Goal: Book appointment/travel/reservation

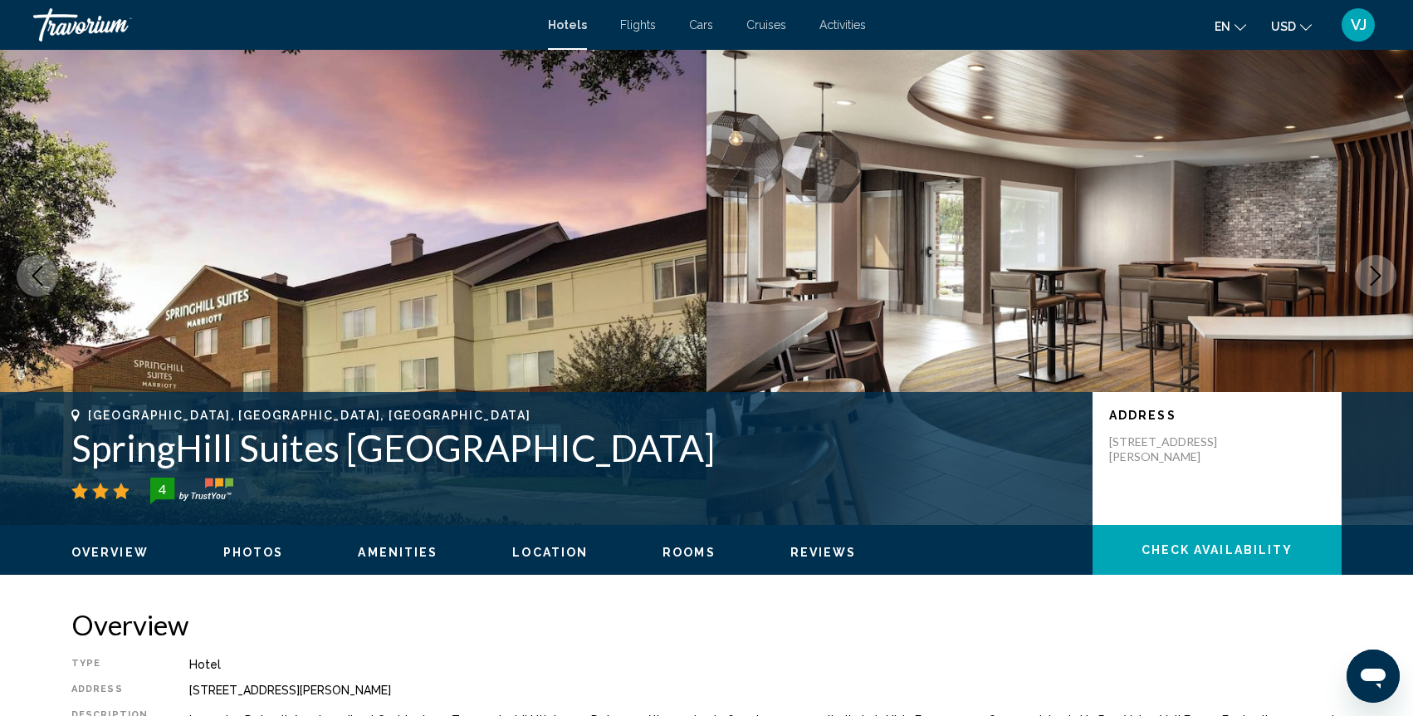
scroll to position [24, 0]
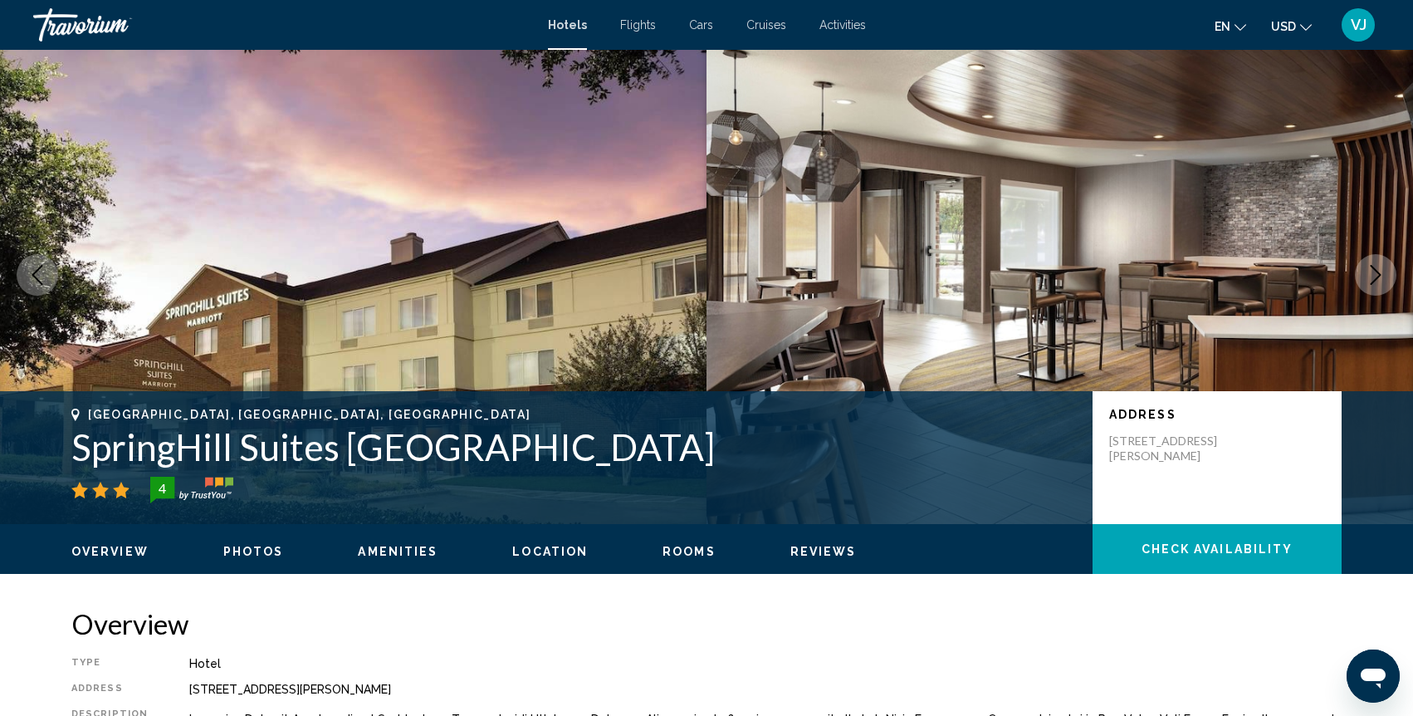
click at [844, 25] on span "Activities" at bounding box center [842, 24] width 46 height 13
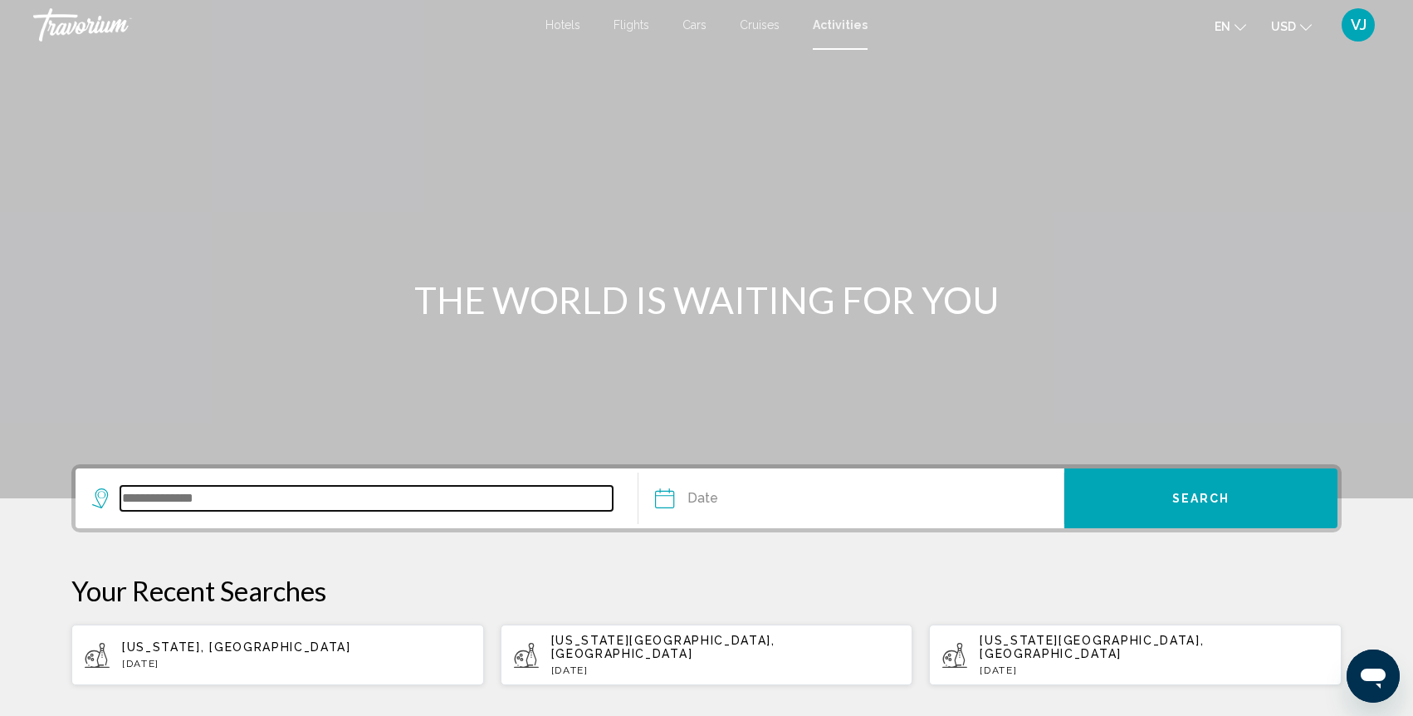
click at [178, 508] on input "Search widget" at bounding box center [366, 498] width 492 height 25
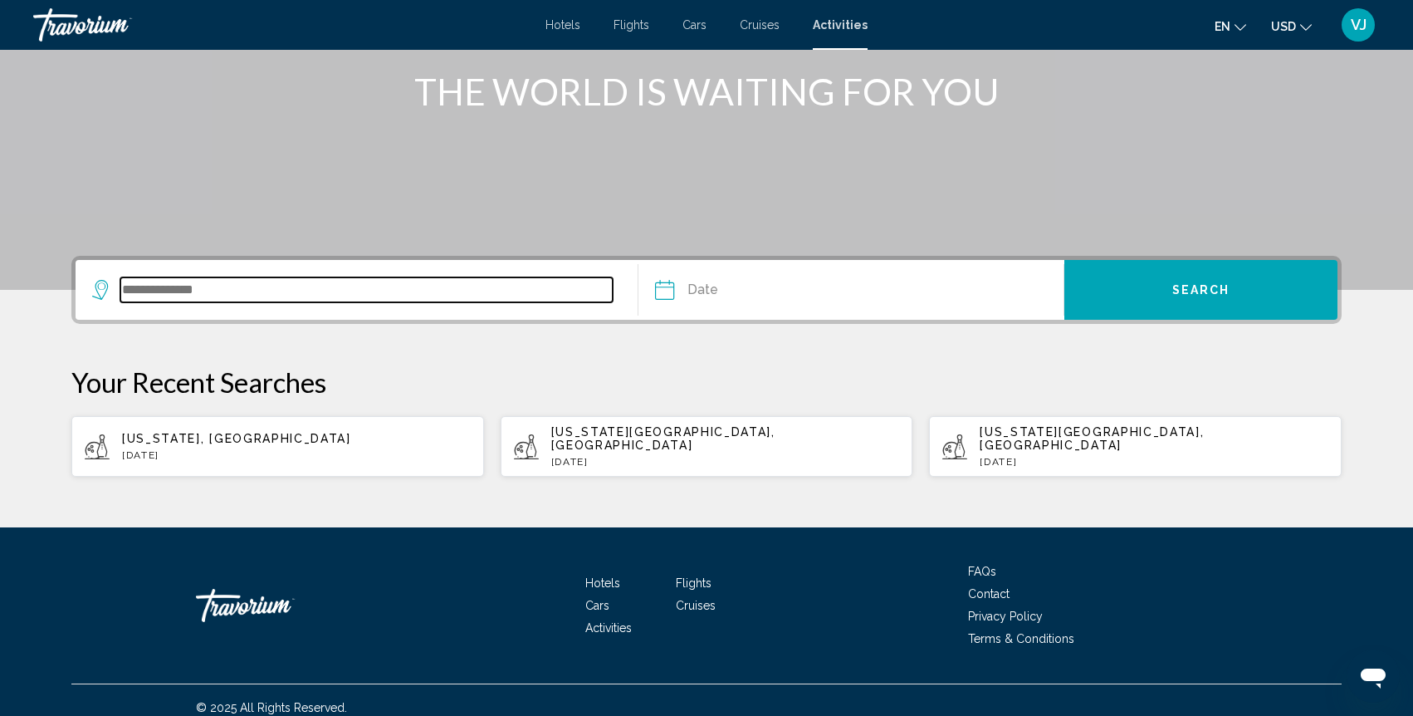
scroll to position [210, 0]
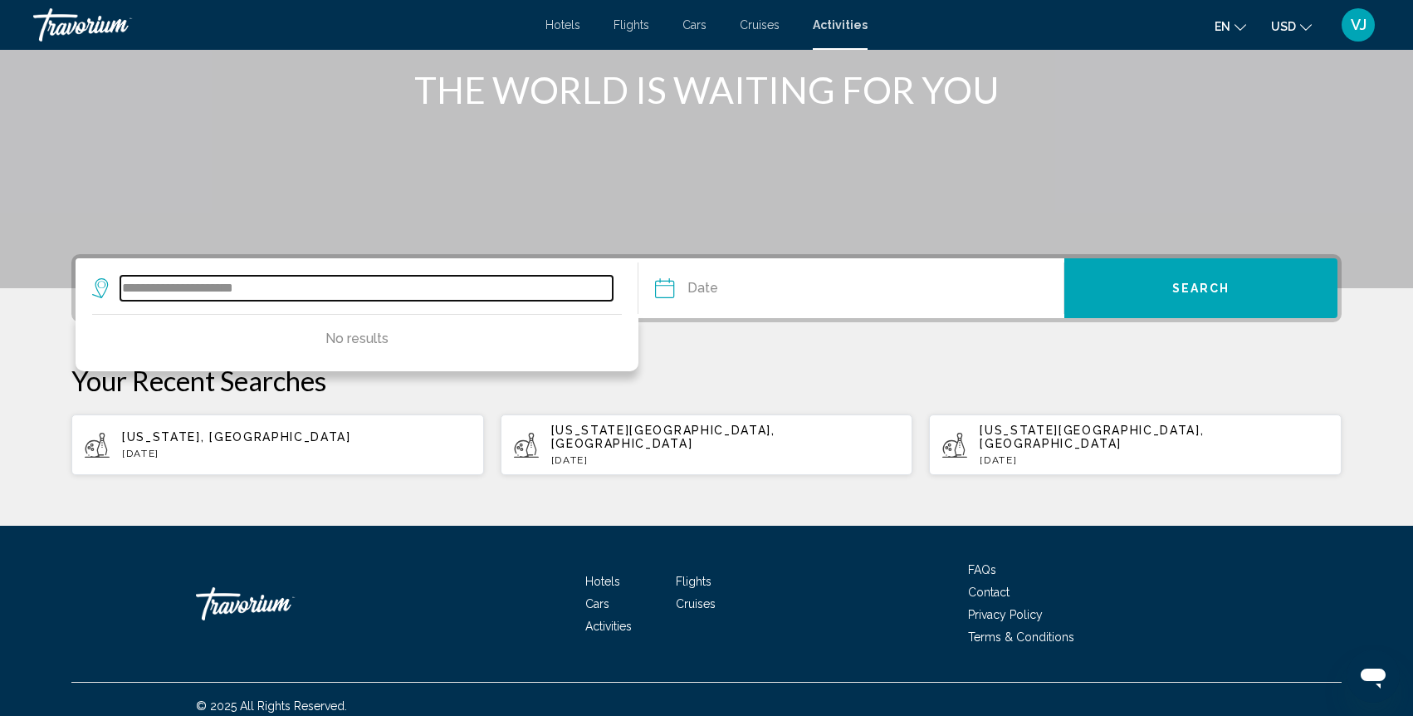
type input "**********"
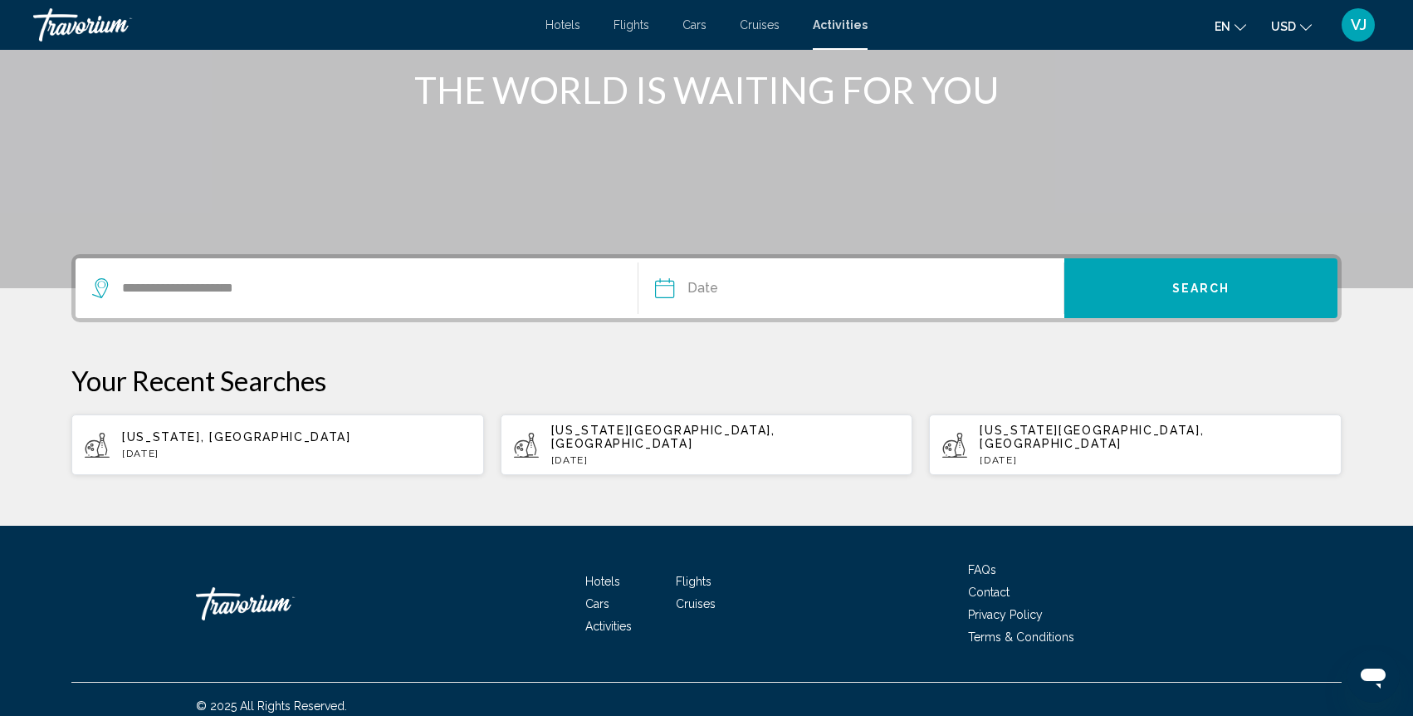
click at [785, 296] on input "Date" at bounding box center [756, 290] width 211 height 65
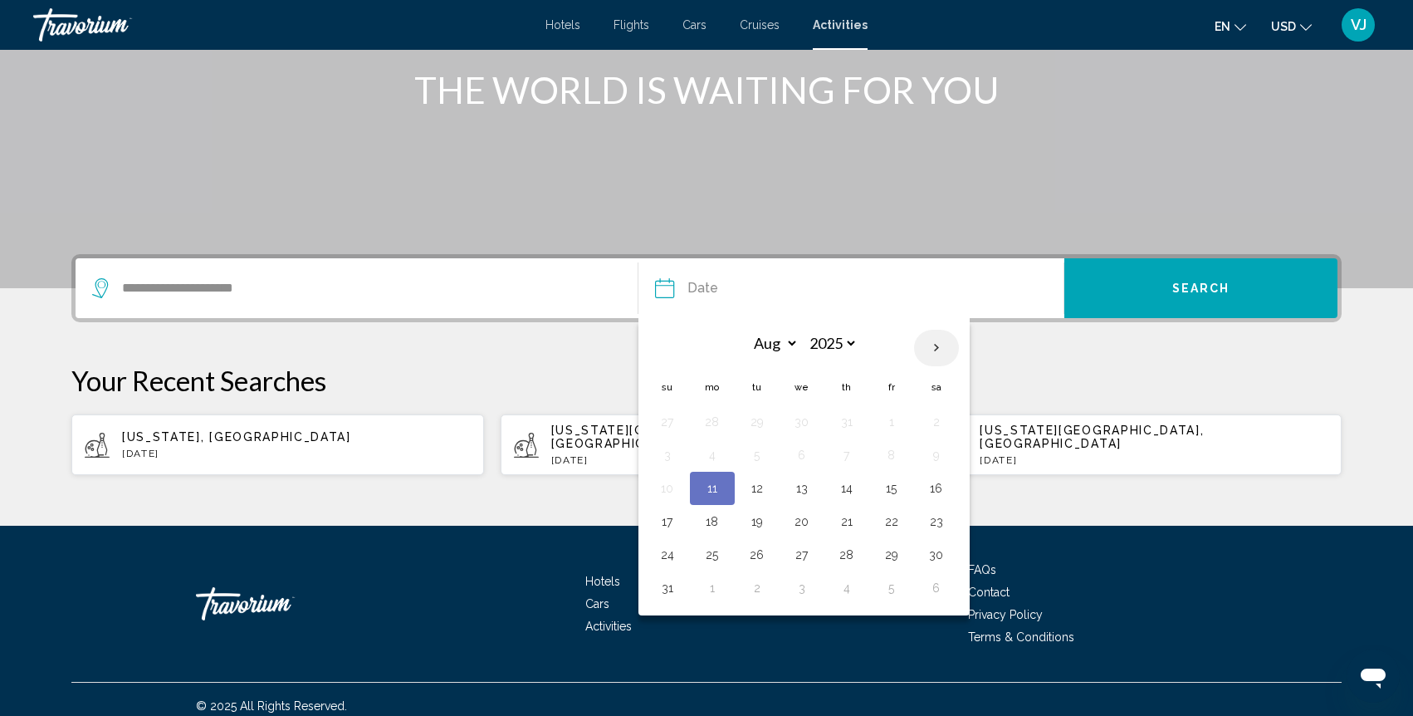
click at [938, 348] on th "Next month" at bounding box center [936, 348] width 45 height 37
select select "*"
drag, startPoint x: 934, startPoint y: 488, endPoint x: 926, endPoint y: 467, distance: 22.1
click at [934, 488] on button "18" at bounding box center [936, 488] width 27 height 23
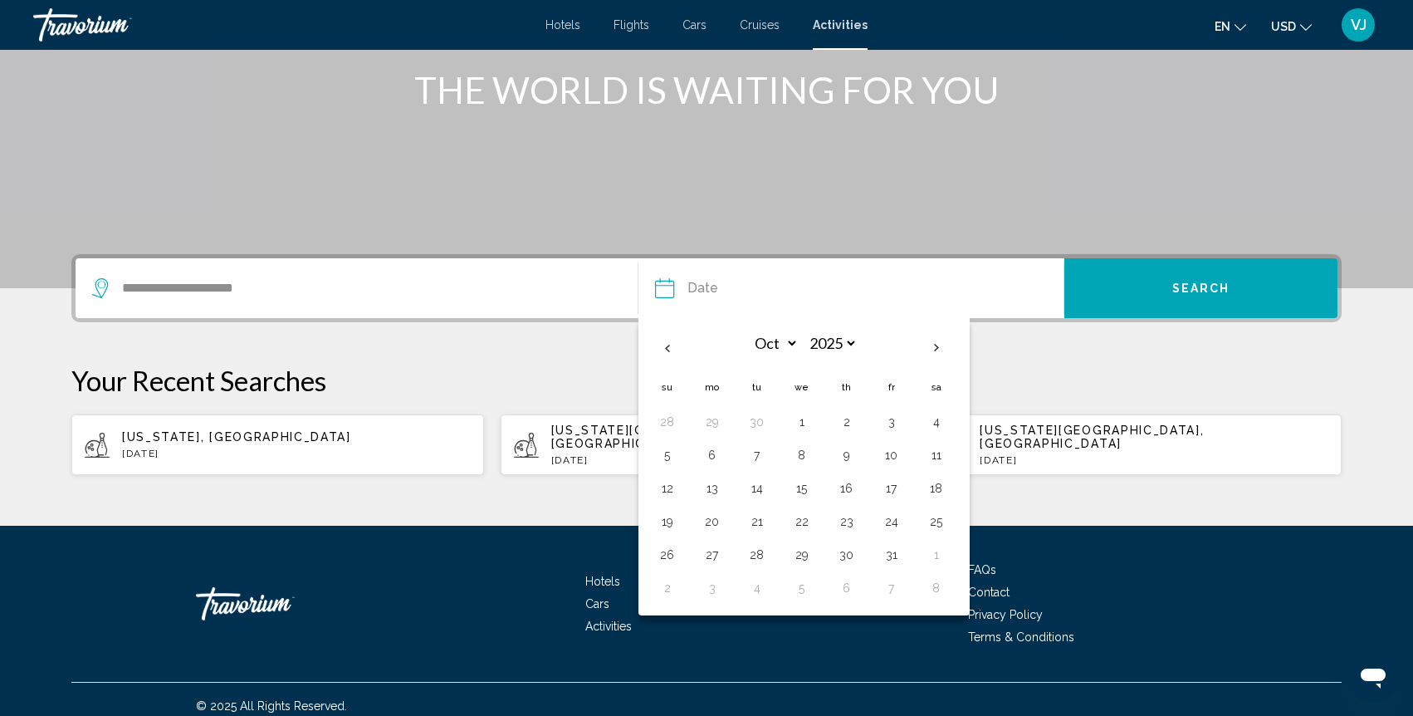
type input "**********"
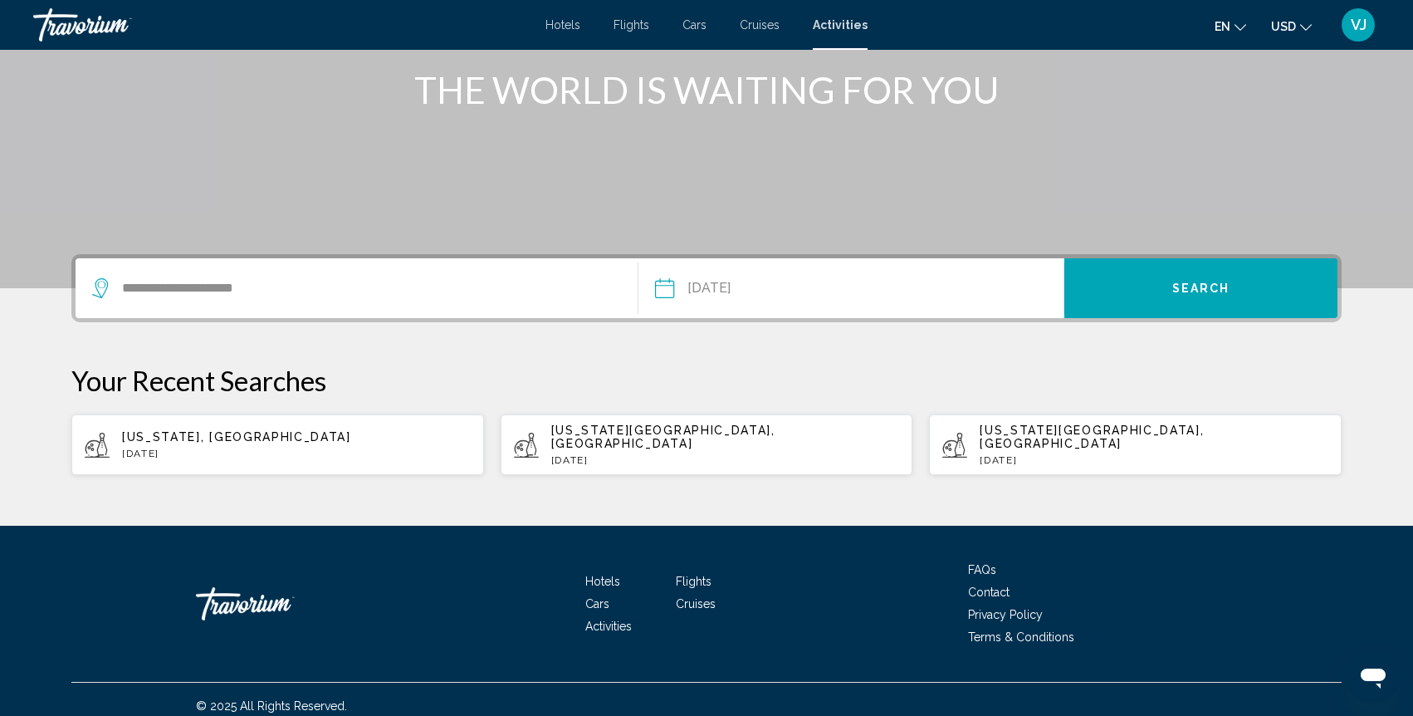
click at [1169, 280] on button "Search" at bounding box center [1200, 288] width 273 height 60
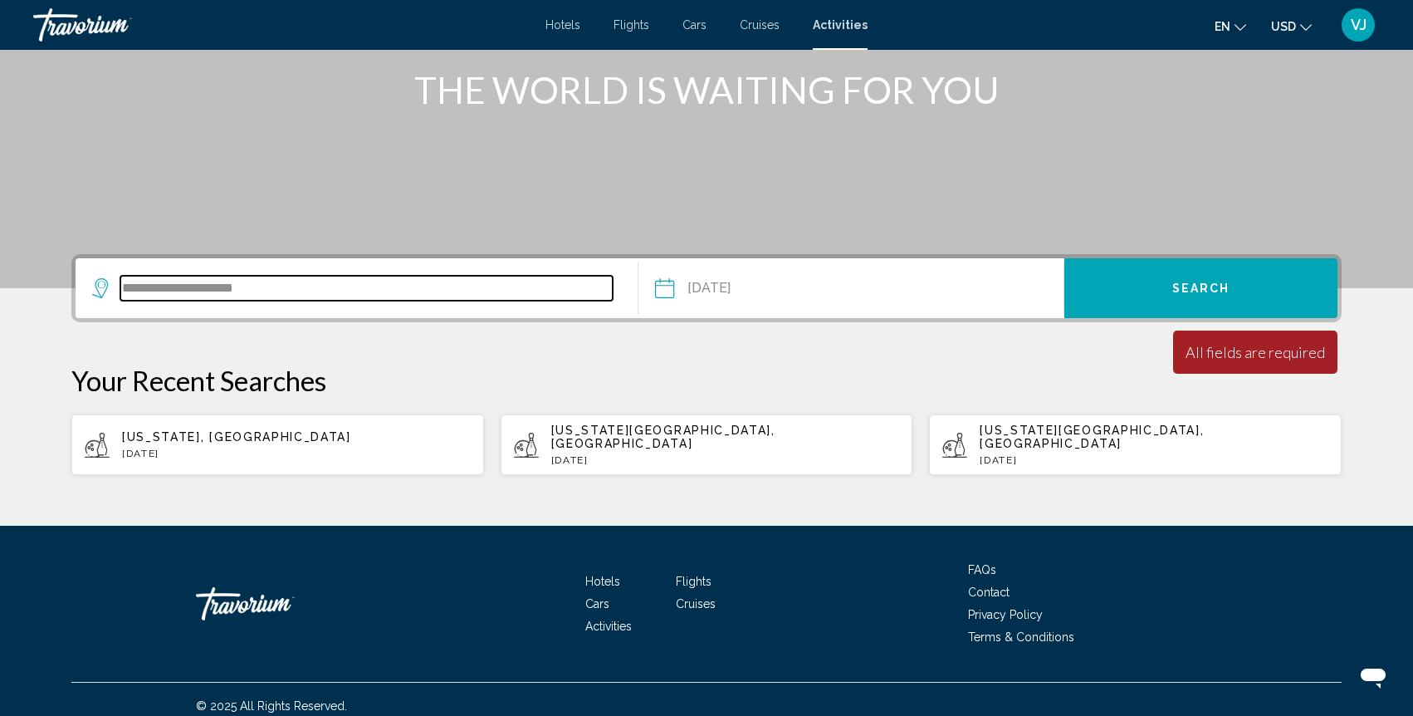
click at [286, 295] on input "**********" at bounding box center [366, 288] width 492 height 25
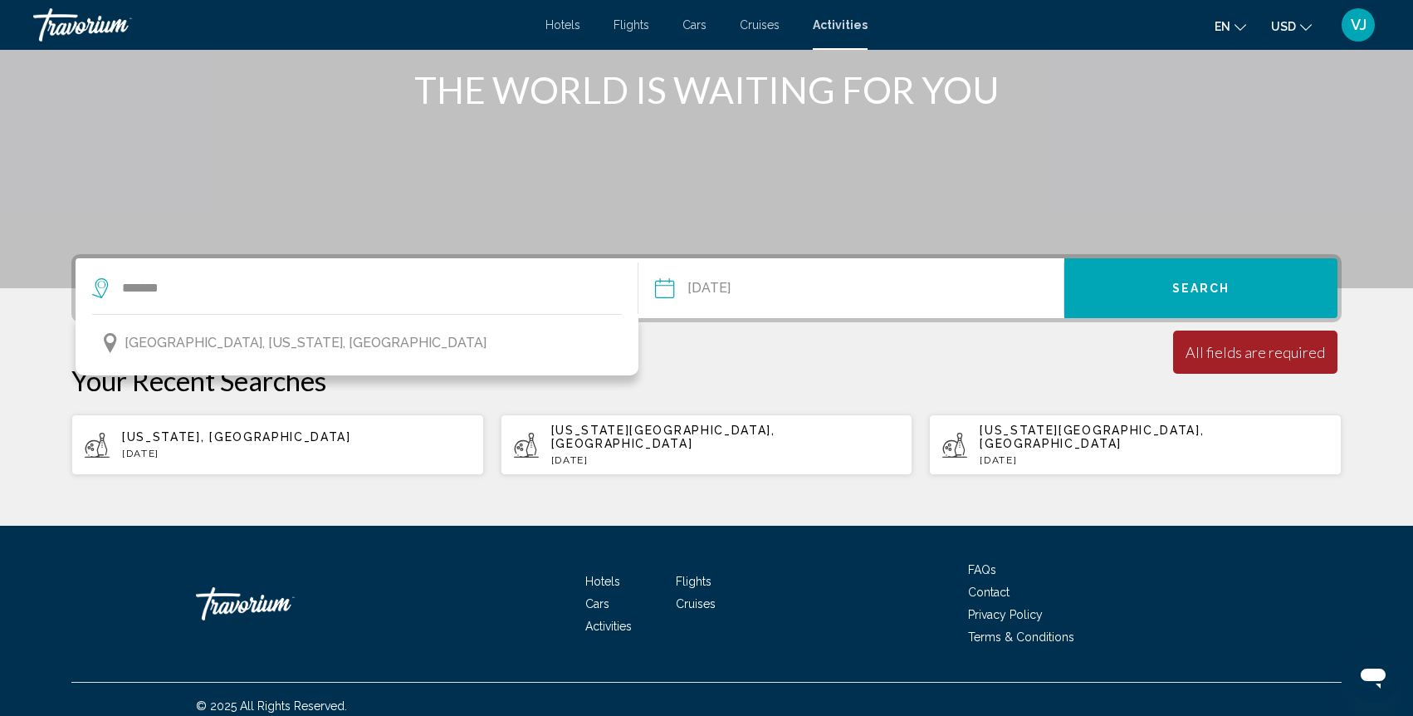
drag, startPoint x: 149, startPoint y: 334, endPoint x: 159, endPoint y: 330, distance: 11.3
click at [151, 332] on span "[GEOGRAPHIC_DATA], [US_STATE], [GEOGRAPHIC_DATA]" at bounding box center [306, 342] width 362 height 23
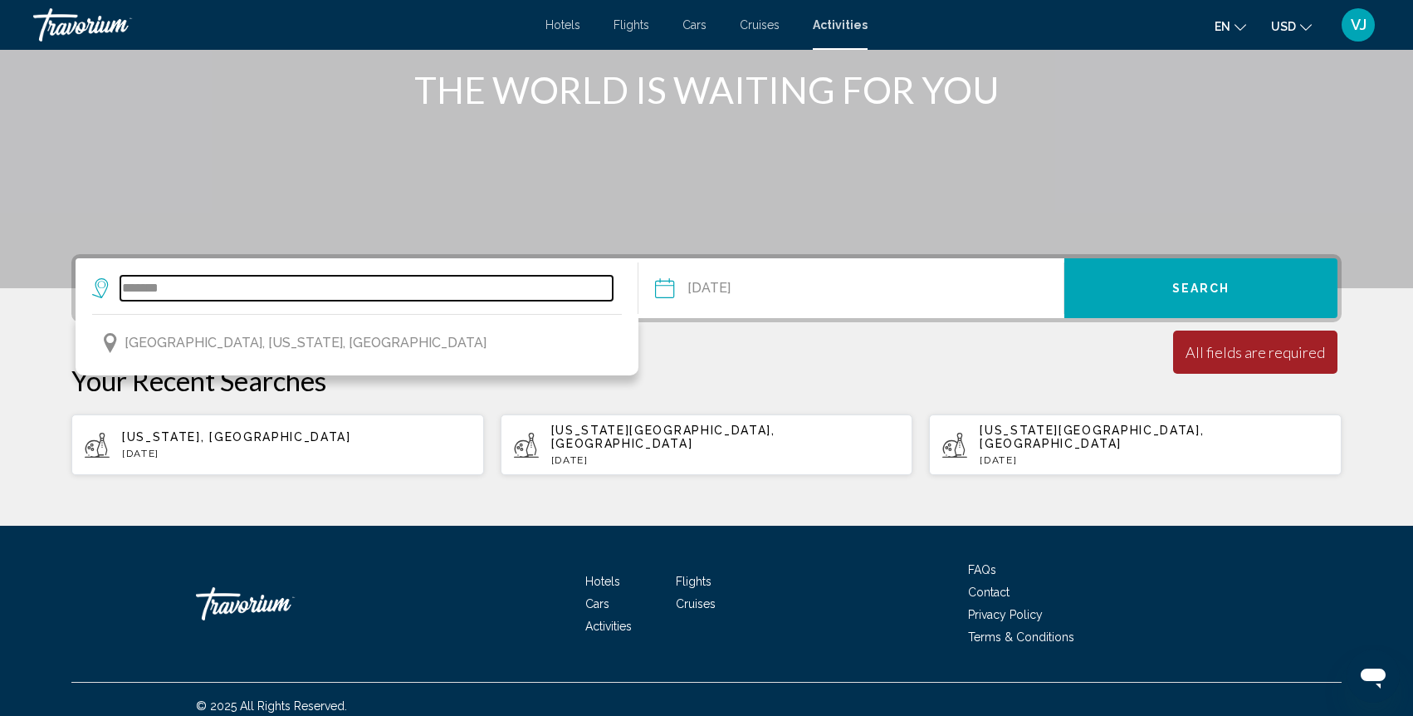
type input "**********"
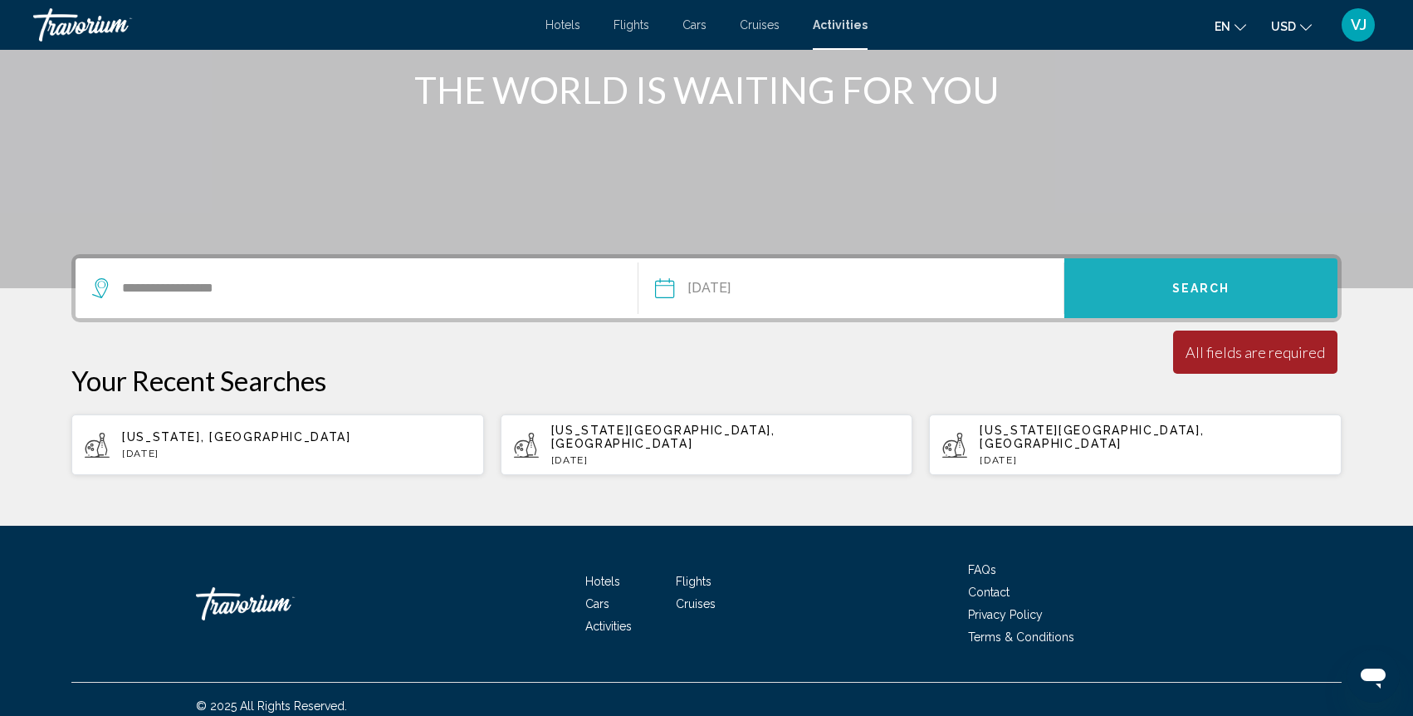
click at [1234, 282] on button "Search" at bounding box center [1200, 288] width 273 height 60
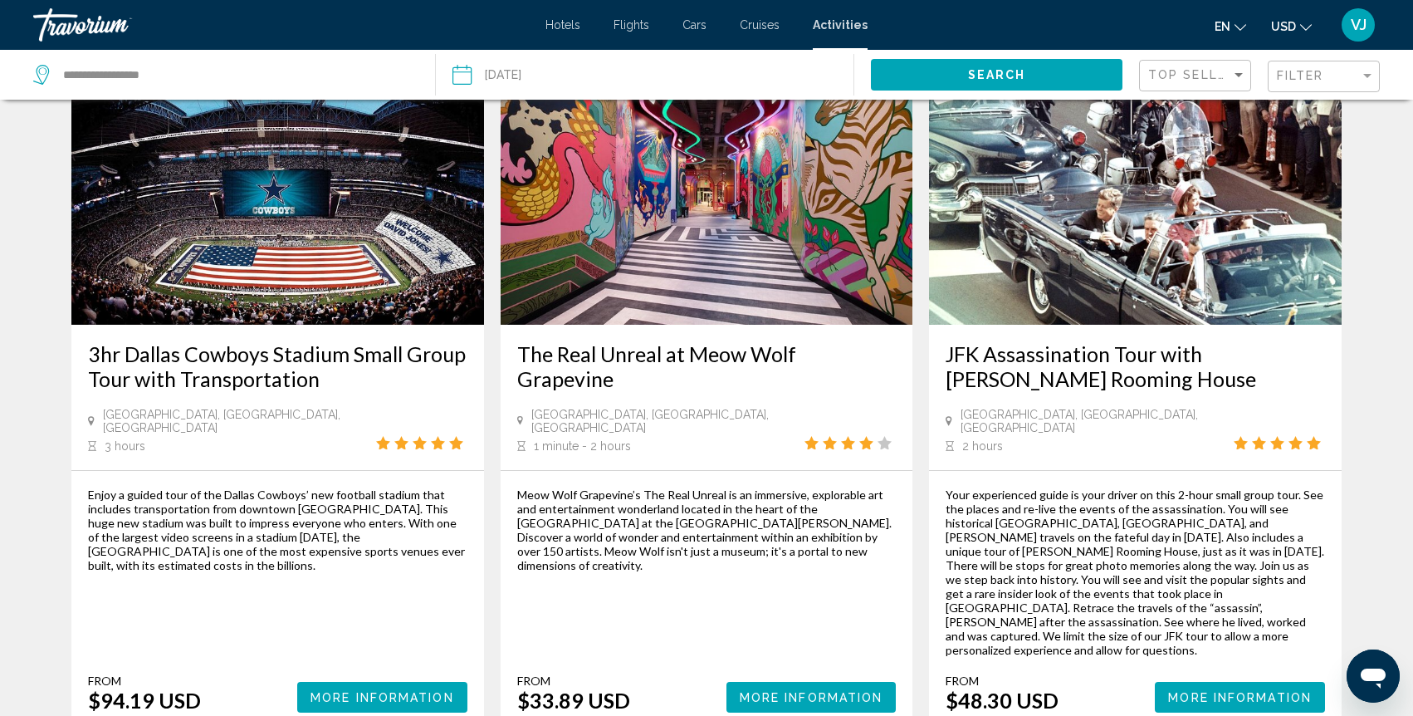
scroll to position [776, 0]
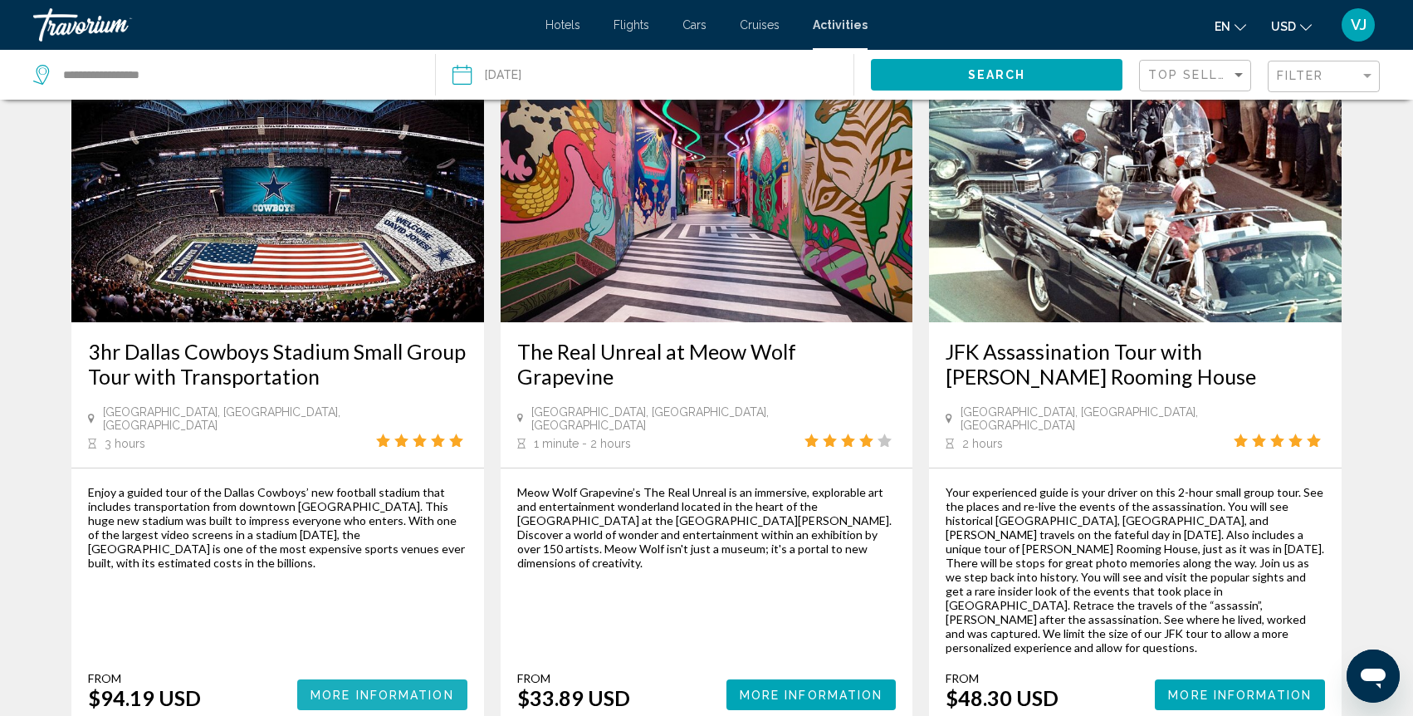
click at [380, 688] on span "More Information" at bounding box center [382, 694] width 144 height 13
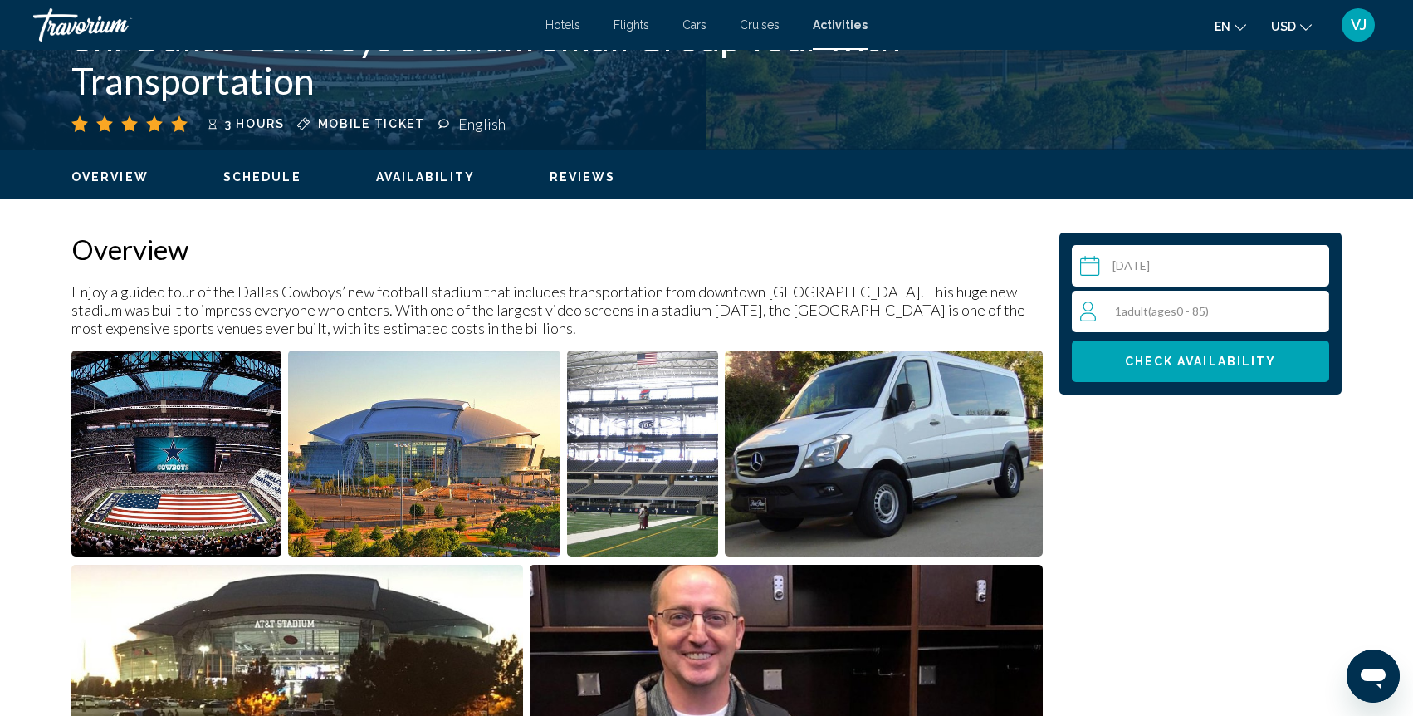
scroll to position [405, 0]
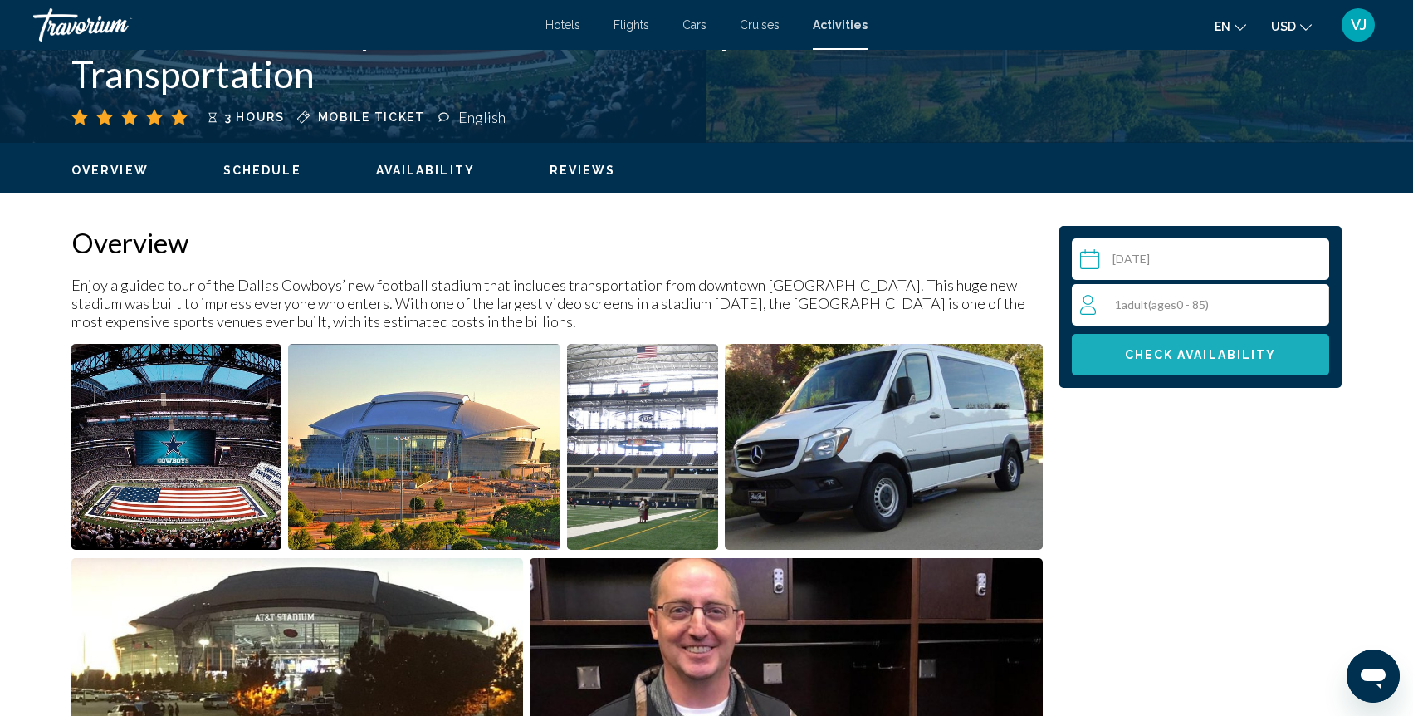
click at [1197, 359] on span "Check Availability" at bounding box center [1201, 355] width 152 height 13
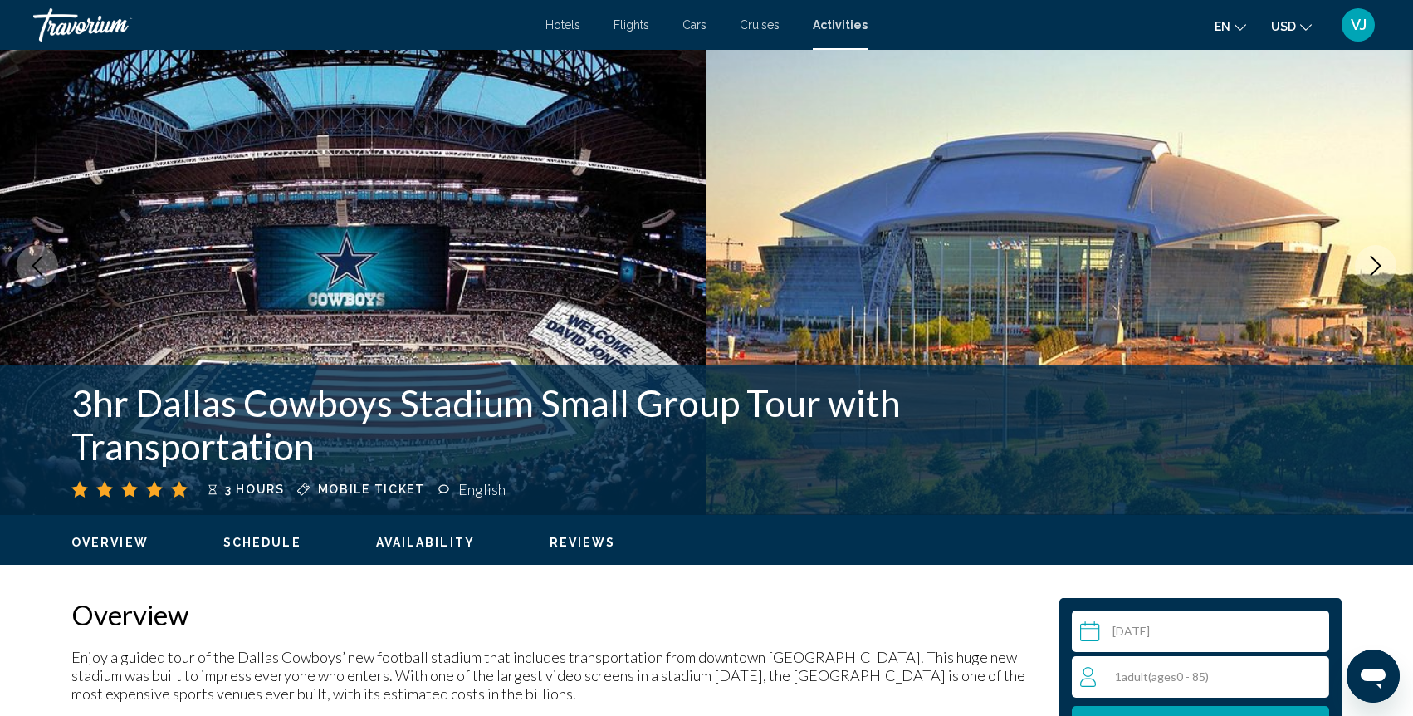
scroll to position [0, 0]
